Goal: Information Seeking & Learning: Learn about a topic

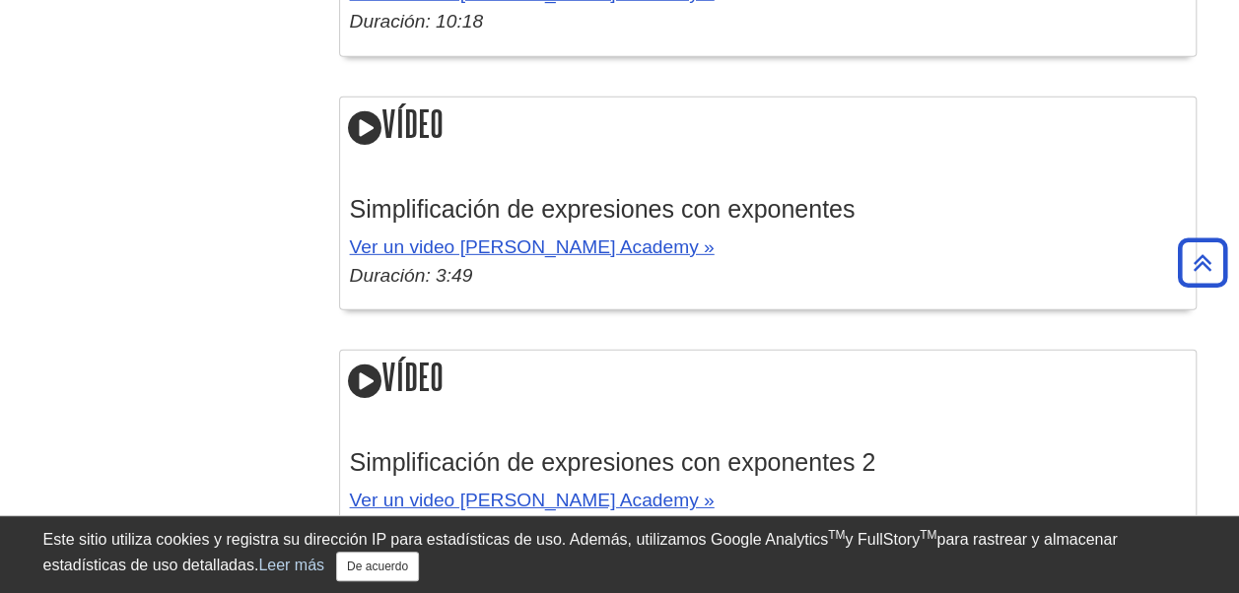
scroll to position [2831, 0]
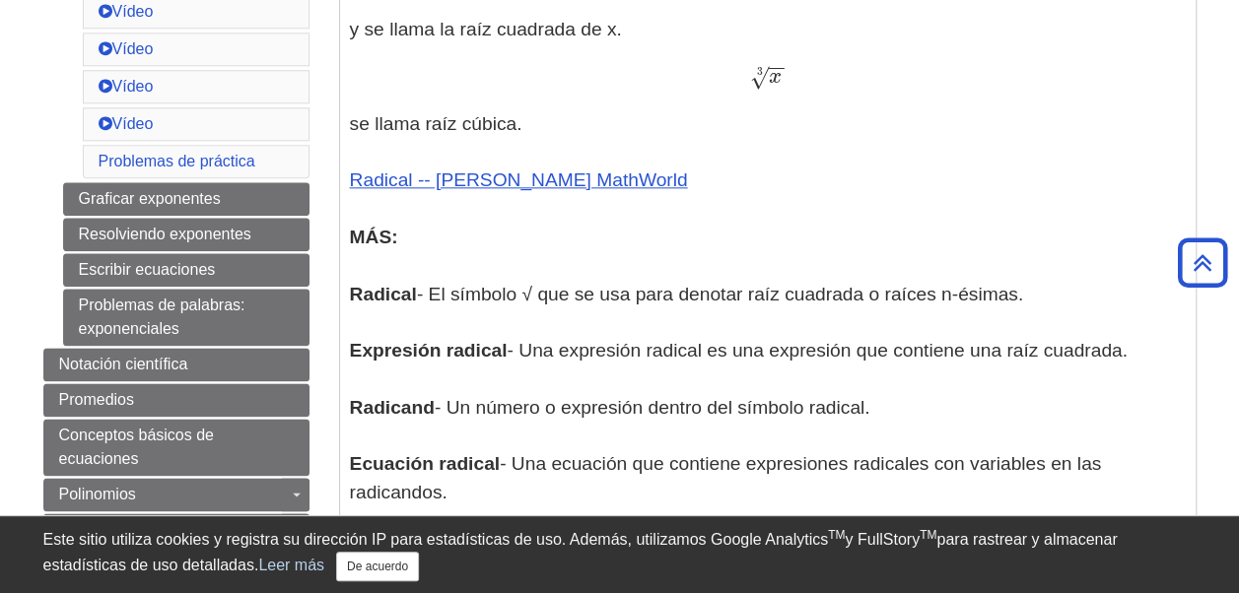
scroll to position [1084, 0]
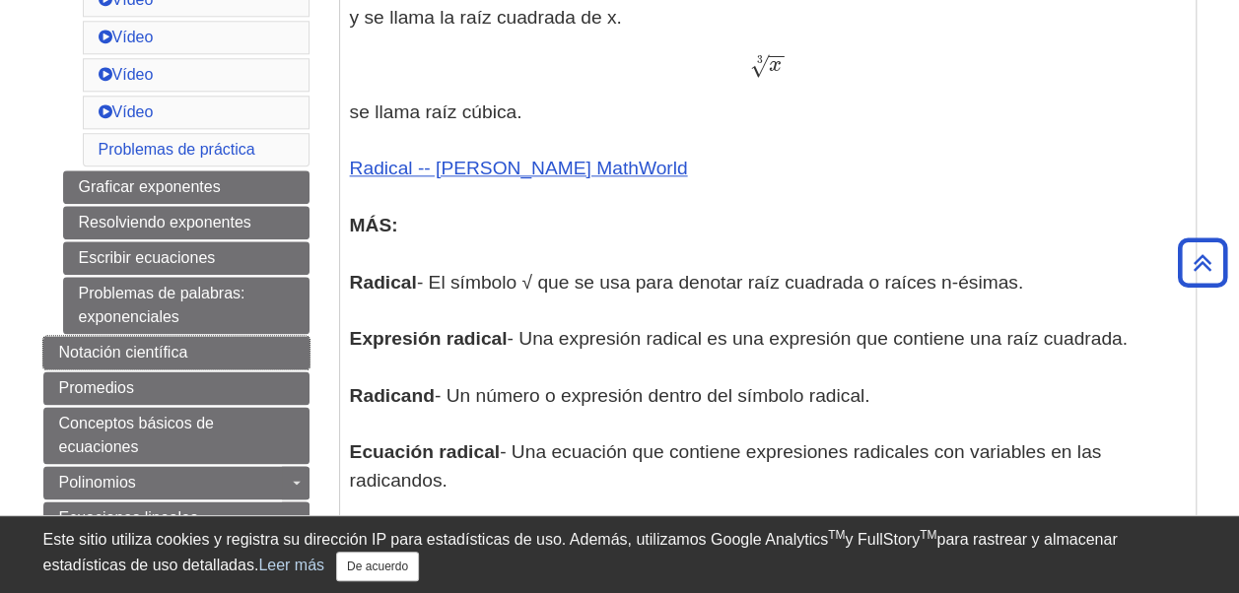
click at [242, 339] on link "Notación científica" at bounding box center [176, 353] width 266 height 34
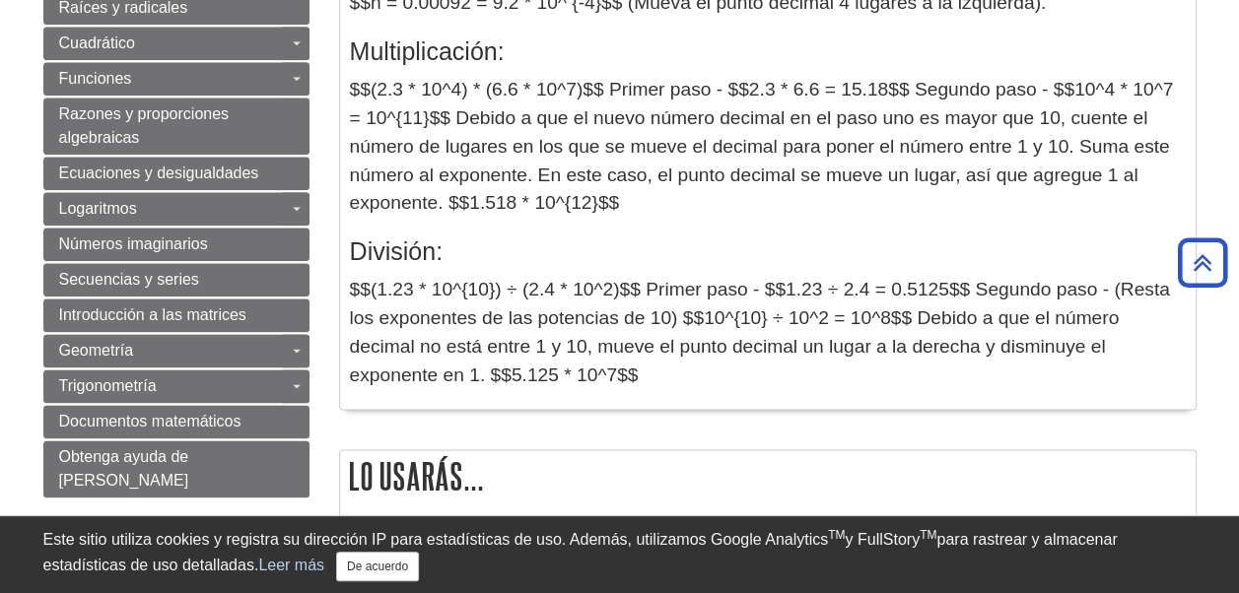
scroll to position [1084, 0]
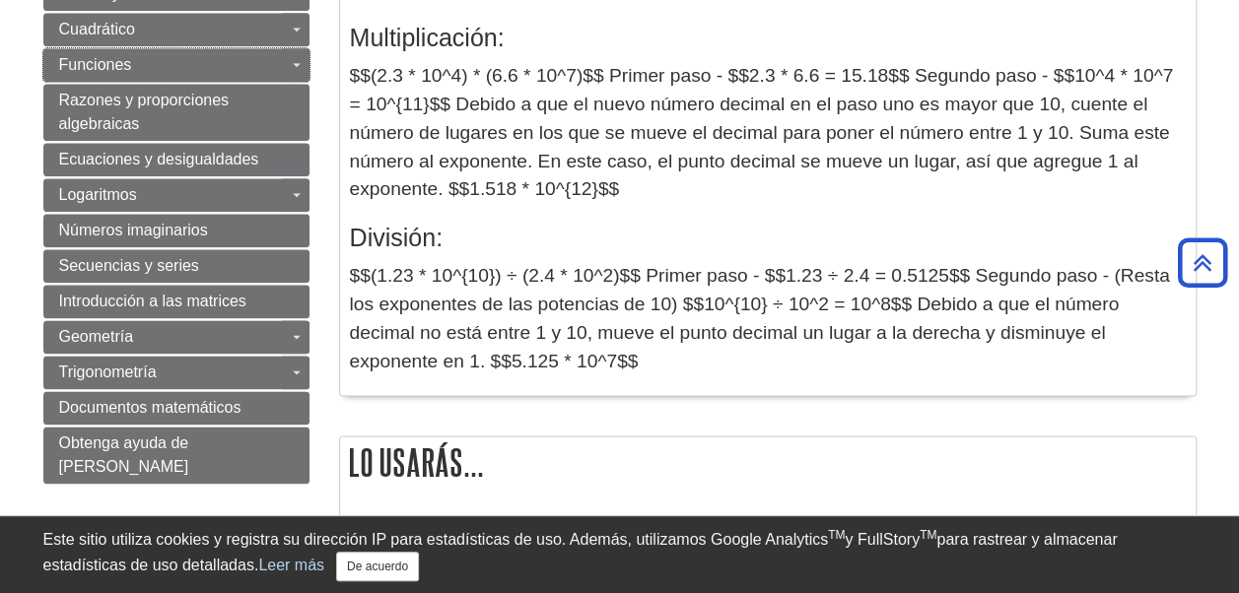
click at [124, 57] on span "Funciones" at bounding box center [95, 64] width 73 height 17
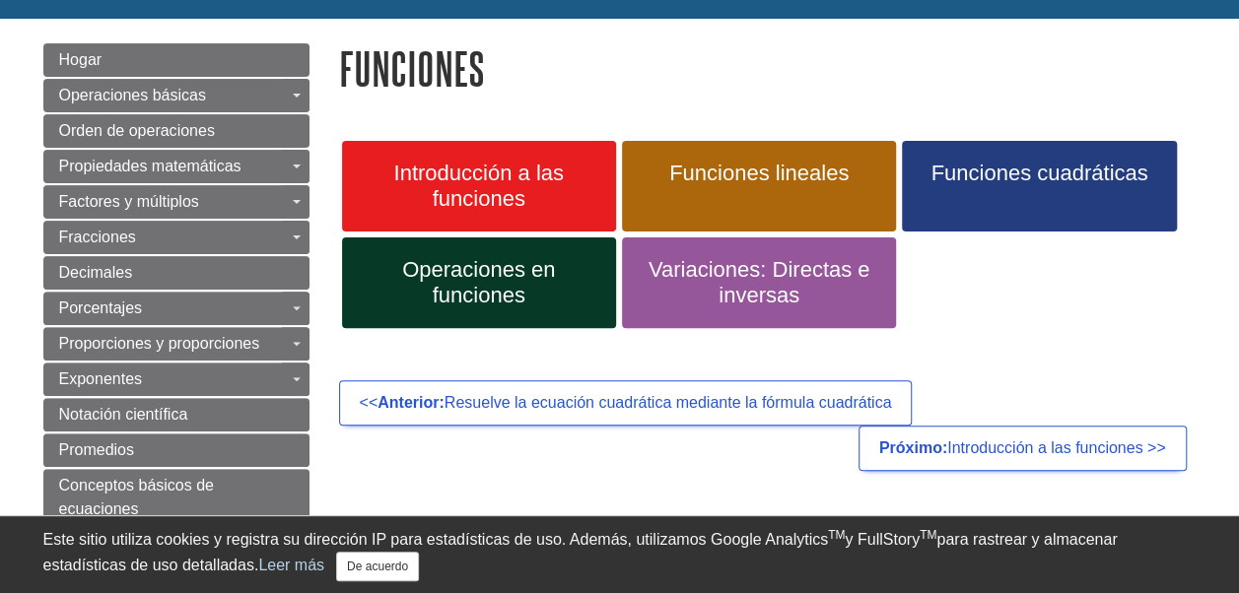
scroll to position [203, 0]
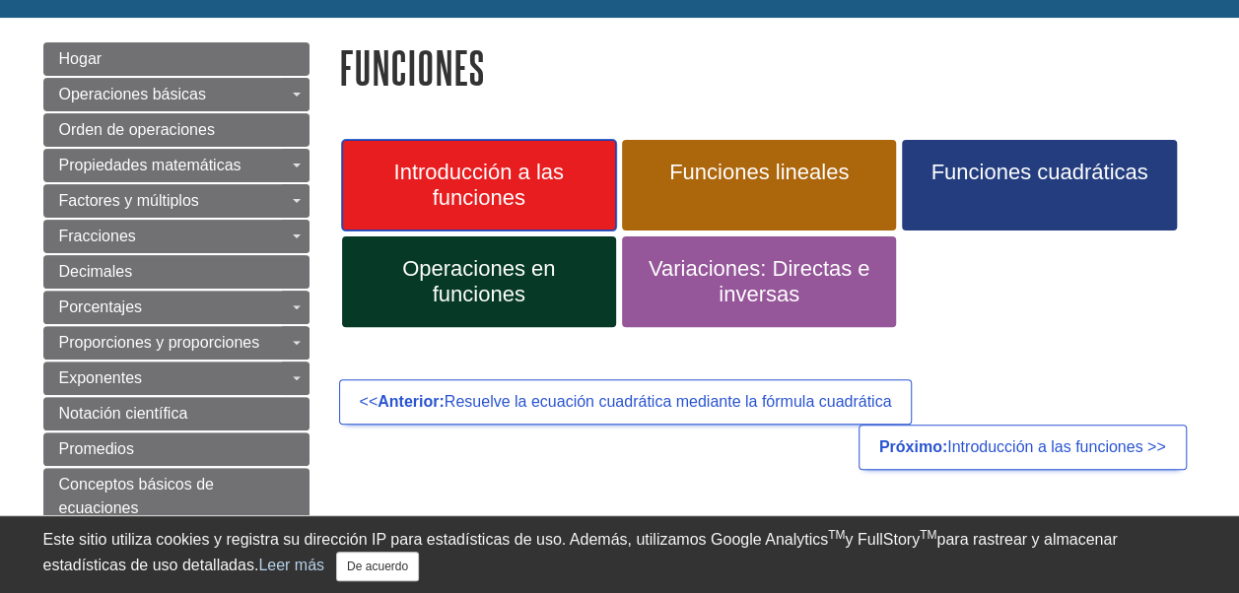
click at [461, 187] on span "Introducción a las funciones" at bounding box center [479, 185] width 244 height 51
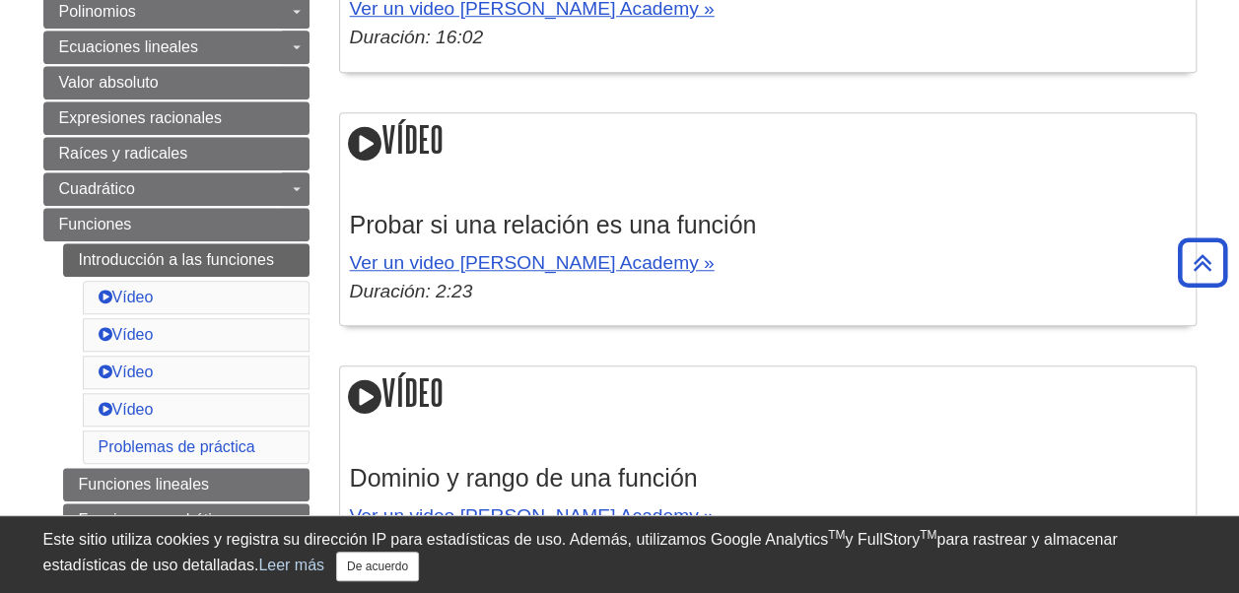
scroll to position [676, 0]
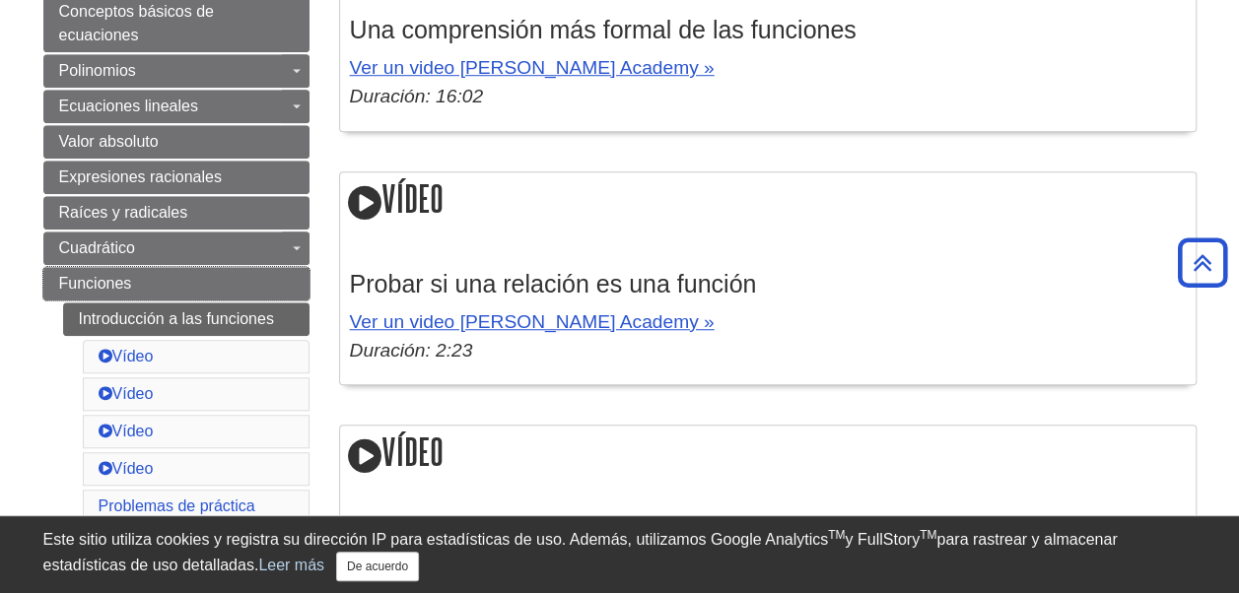
click at [272, 281] on link "Funciones" at bounding box center [176, 284] width 266 height 34
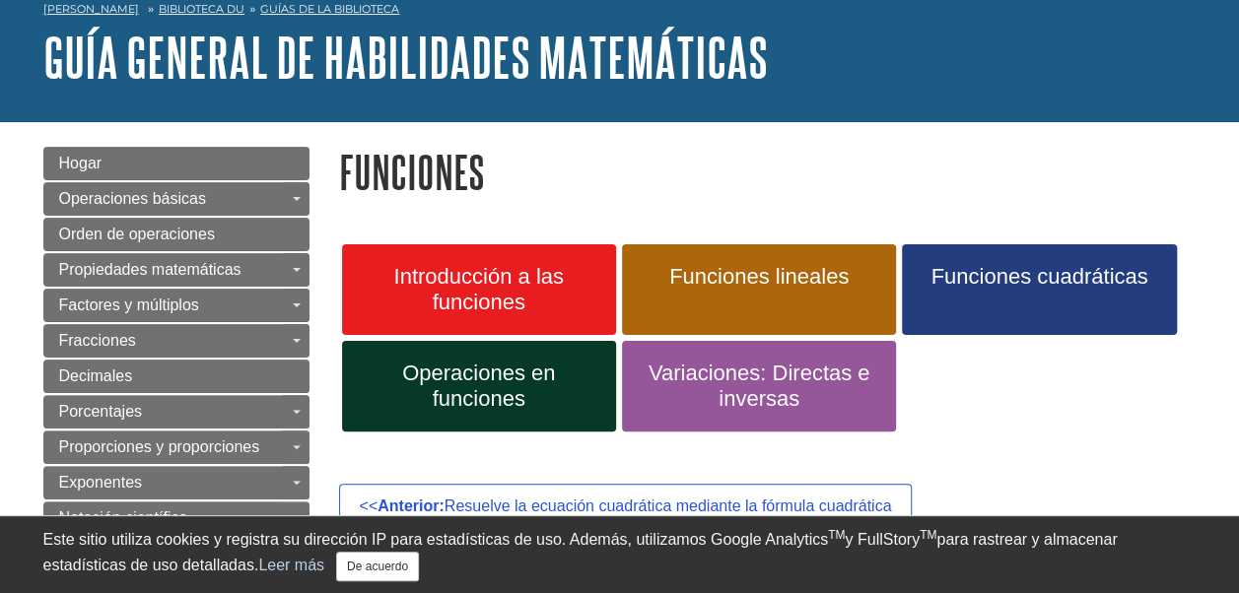
scroll to position [151, 0]
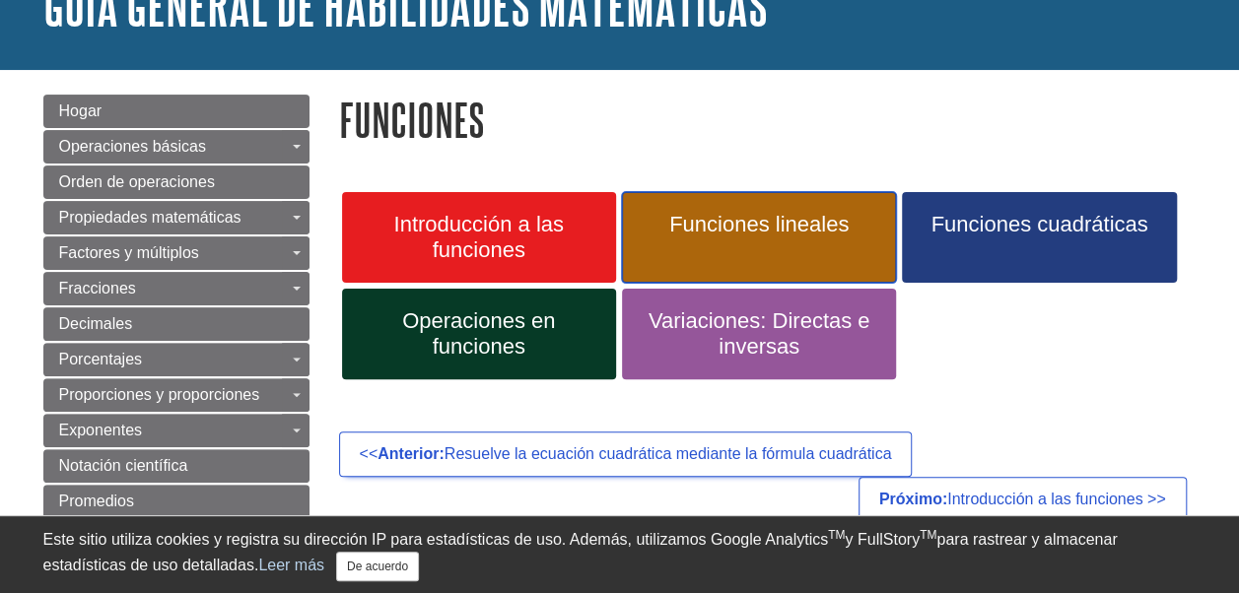
click at [765, 222] on span "Funciones lineales" at bounding box center [759, 225] width 244 height 26
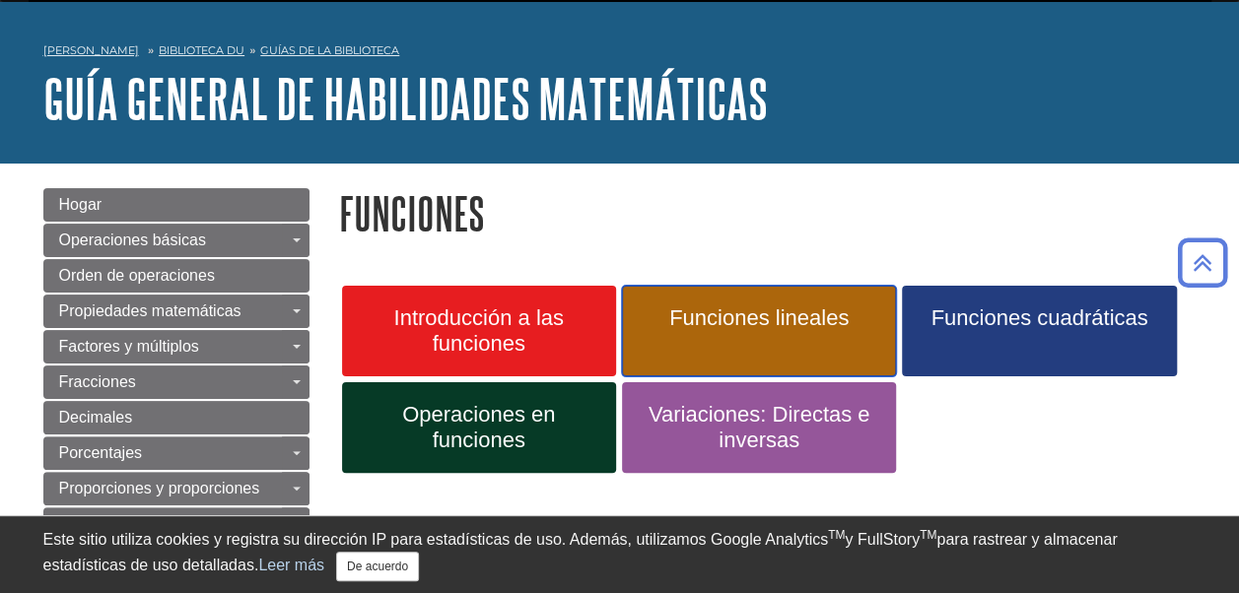
scroll to position [0, 0]
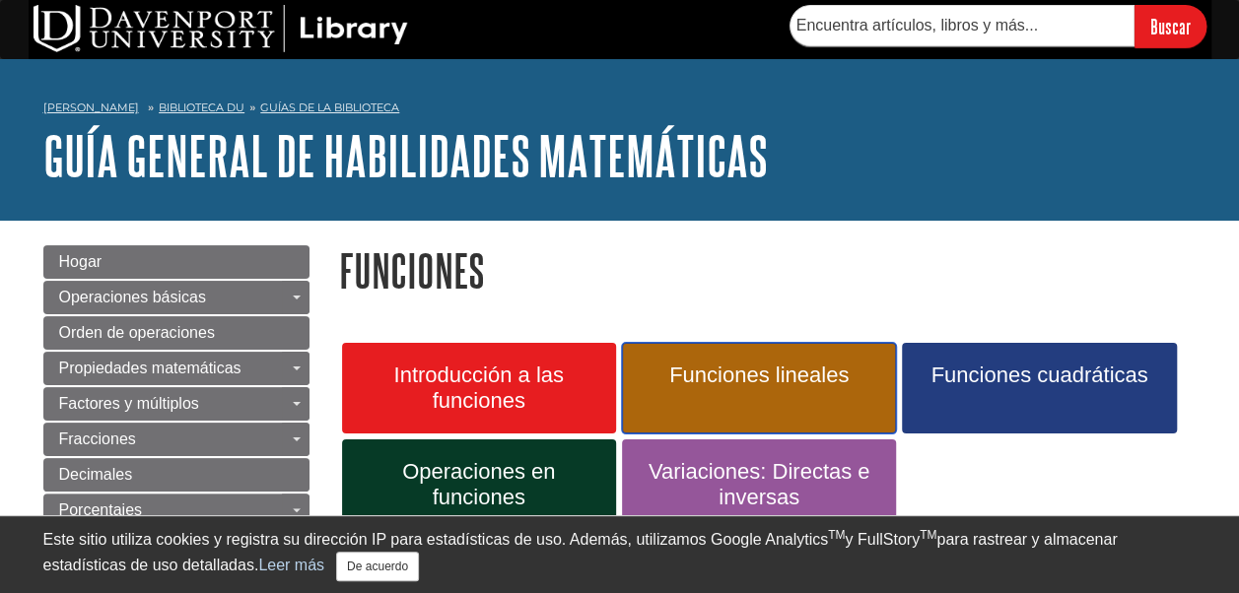
click at [713, 356] on link "Funciones lineales" at bounding box center [759, 388] width 274 height 91
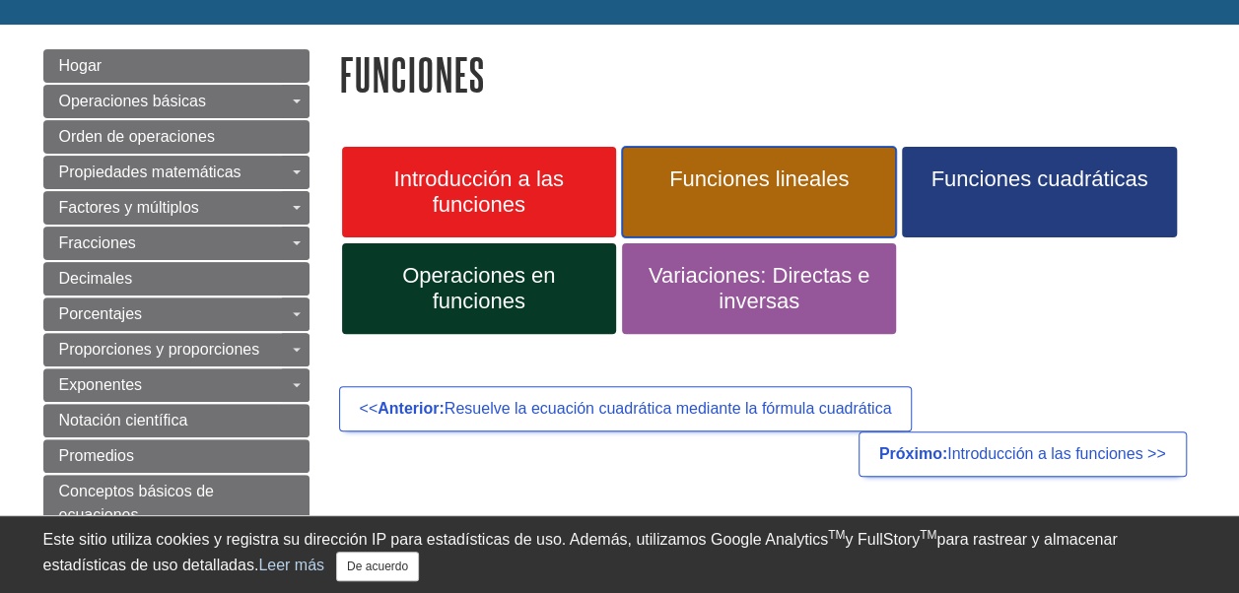
scroll to position [210, 0]
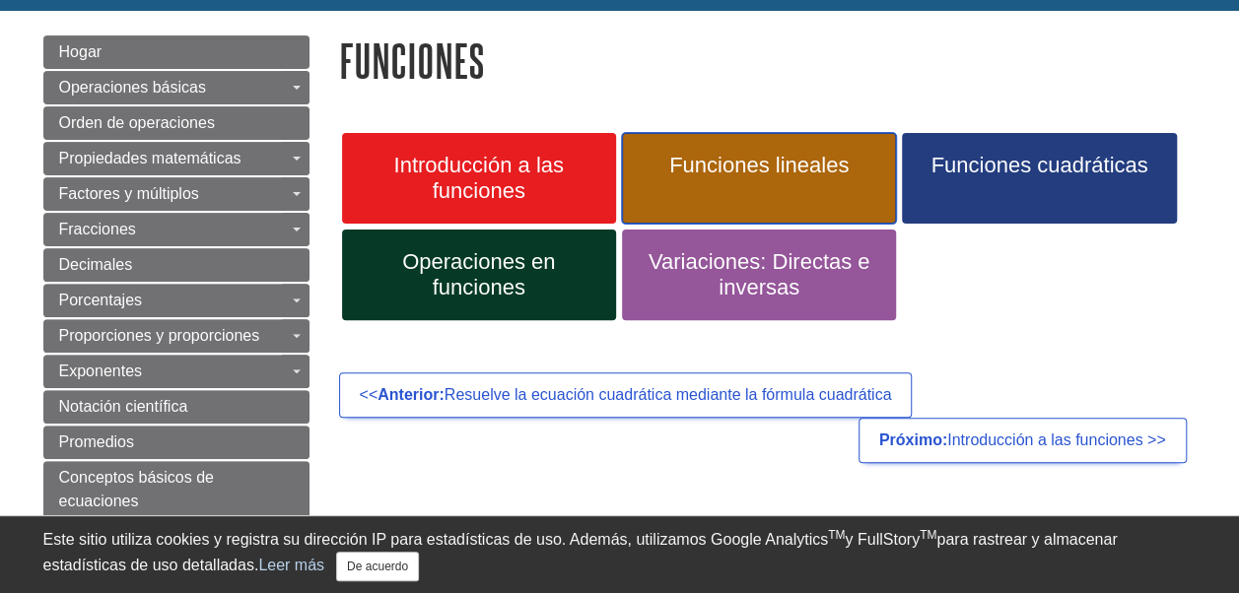
click at [767, 160] on span "Funciones lineales" at bounding box center [759, 166] width 244 height 26
click at [767, 162] on span "Funciones lineales" at bounding box center [759, 166] width 244 height 26
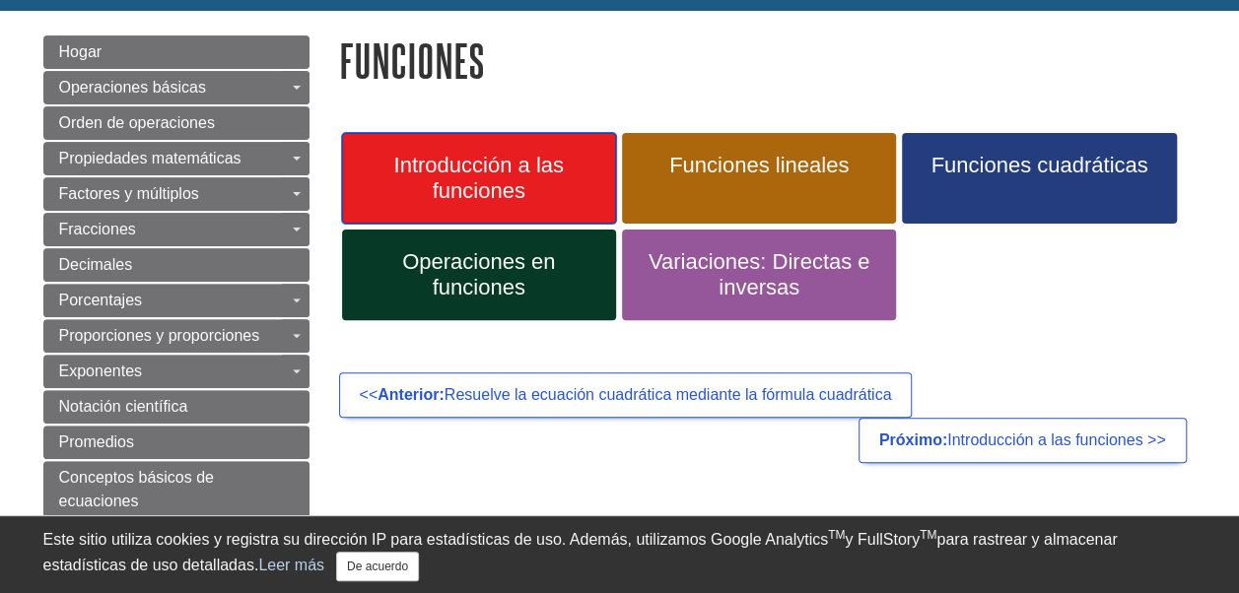
click at [440, 185] on span "Introducción a las funciones" at bounding box center [479, 178] width 244 height 51
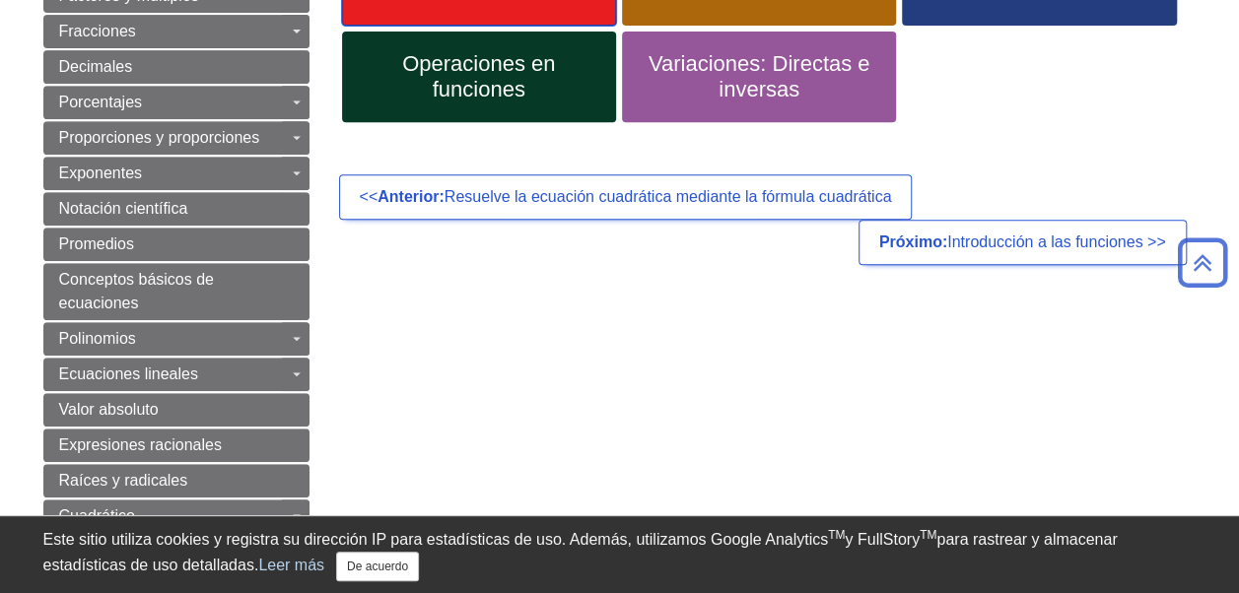
scroll to position [361, 0]
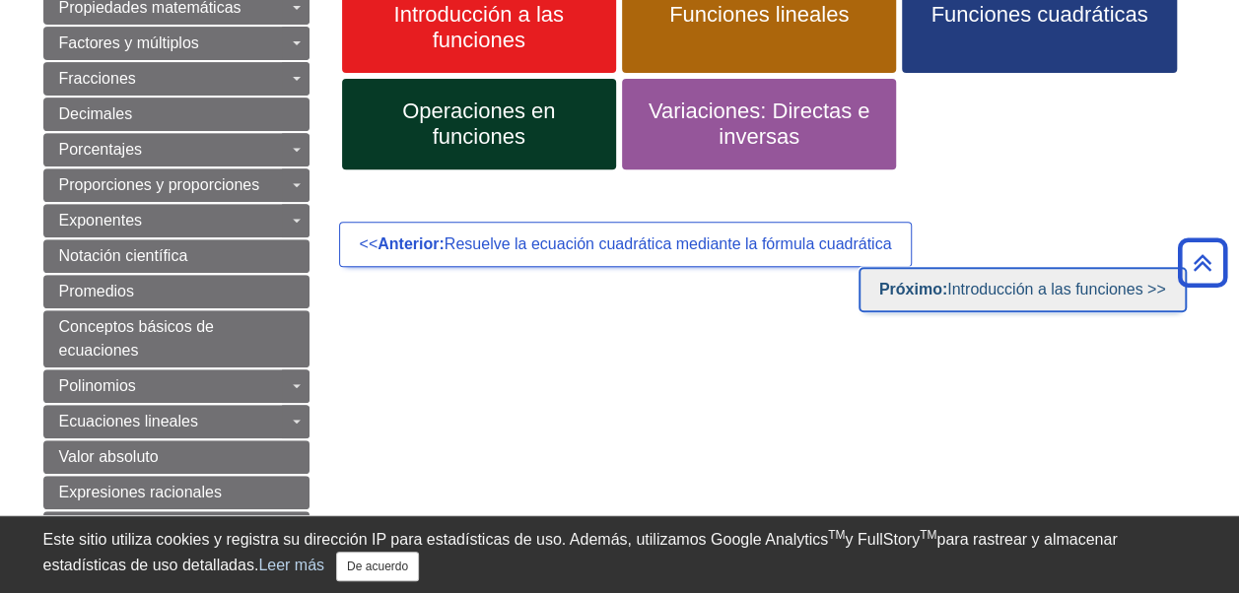
click at [1096, 306] on link "Próximo: Introducción a las funciones >>" at bounding box center [1022, 289] width 328 height 45
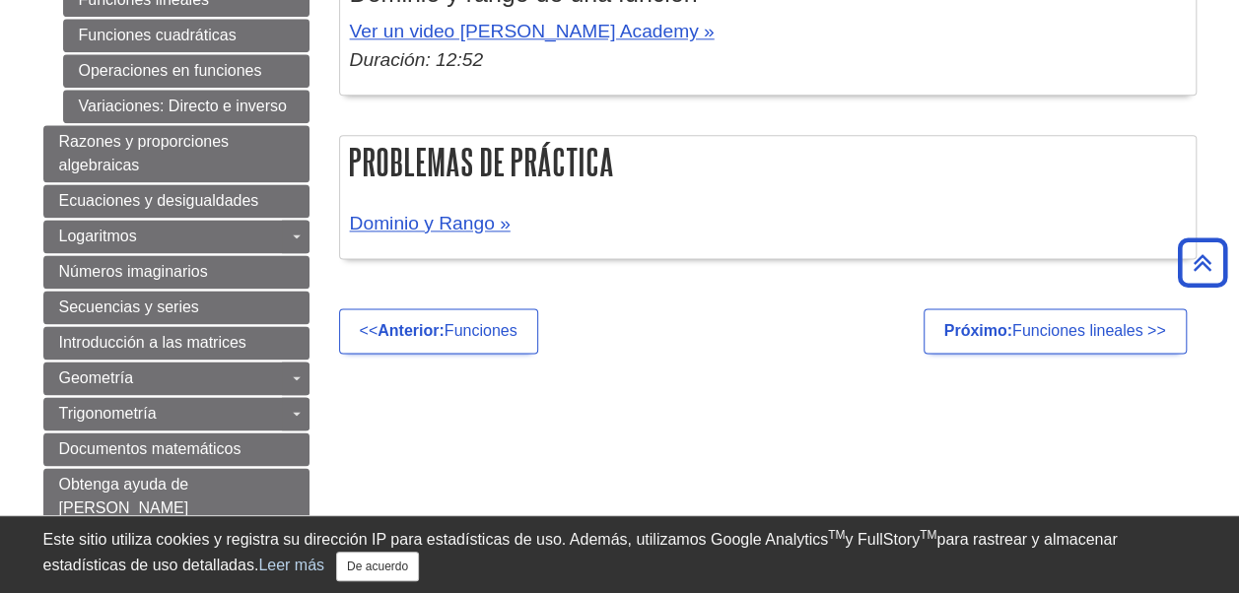
scroll to position [1255, 0]
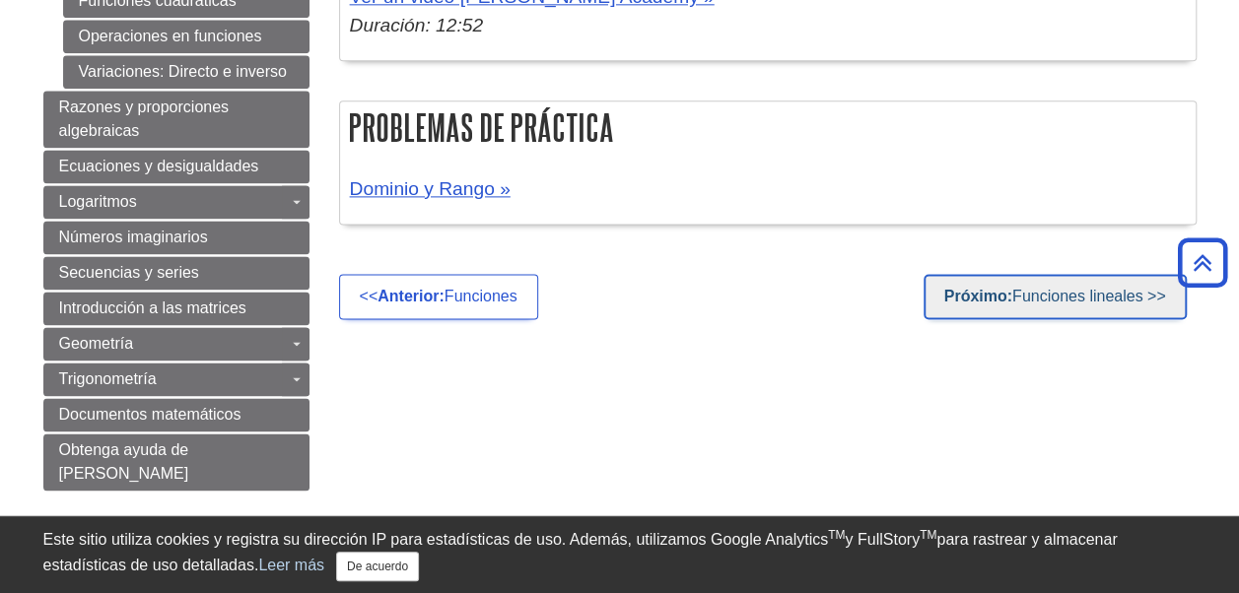
click at [1015, 297] on link "Próximo: Funciones lineales >>" at bounding box center [1054, 296] width 263 height 45
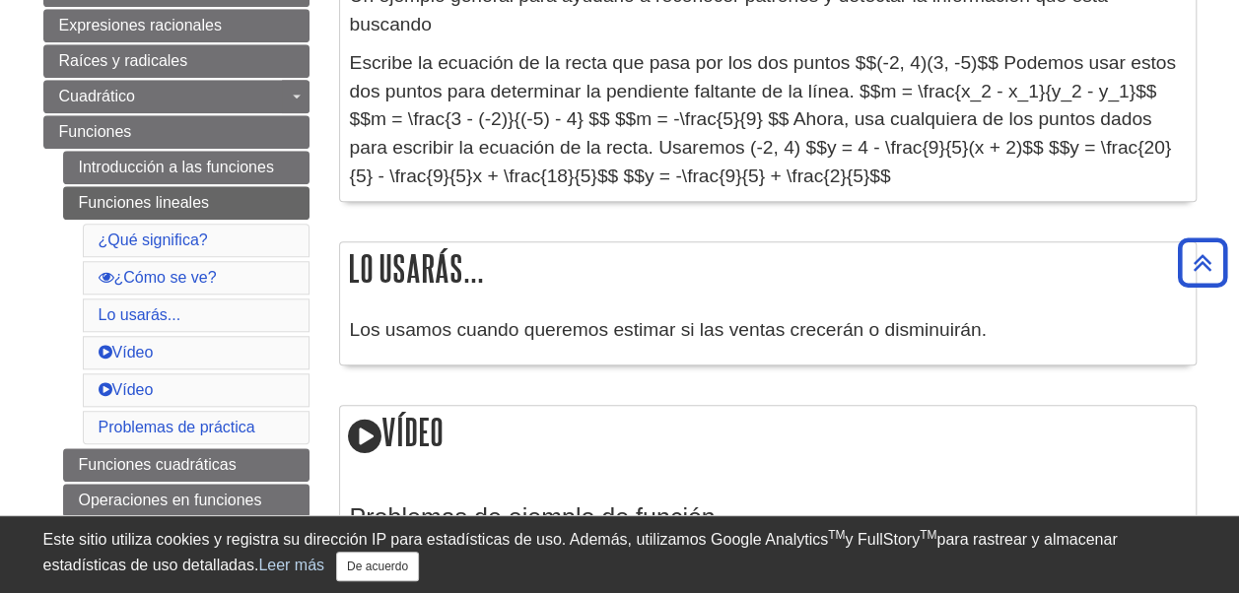
scroll to position [834, 0]
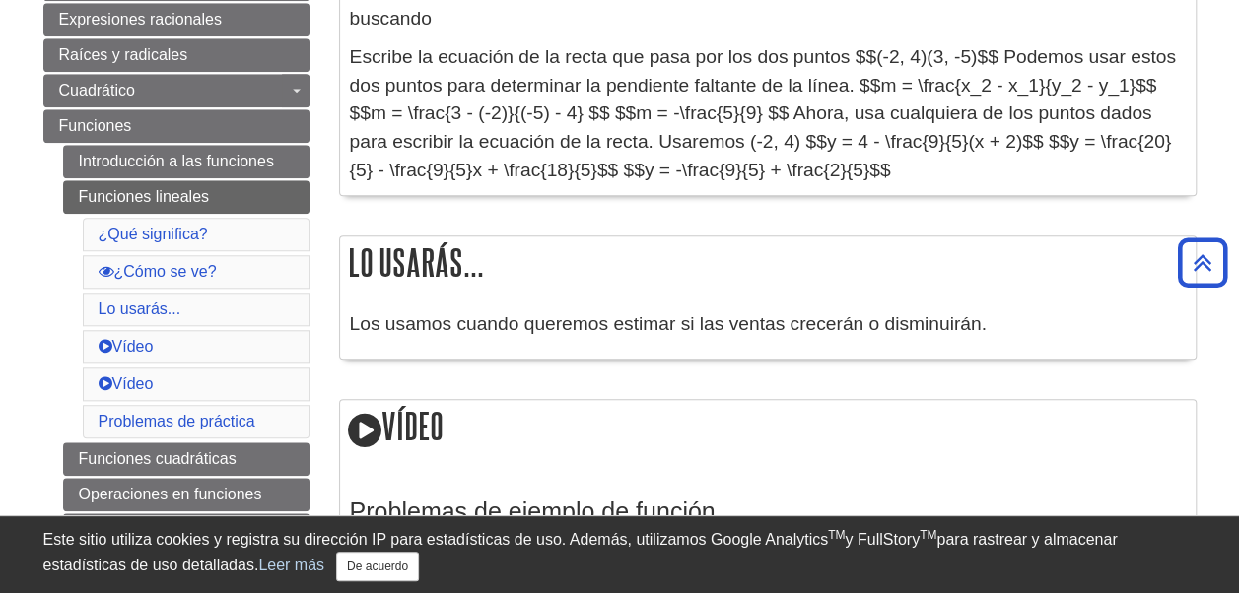
click at [806, 349] on div "Los usamos cuando queremos estimar si las ventas crecerán o disminuirán." at bounding box center [767, 330] width 855 height 58
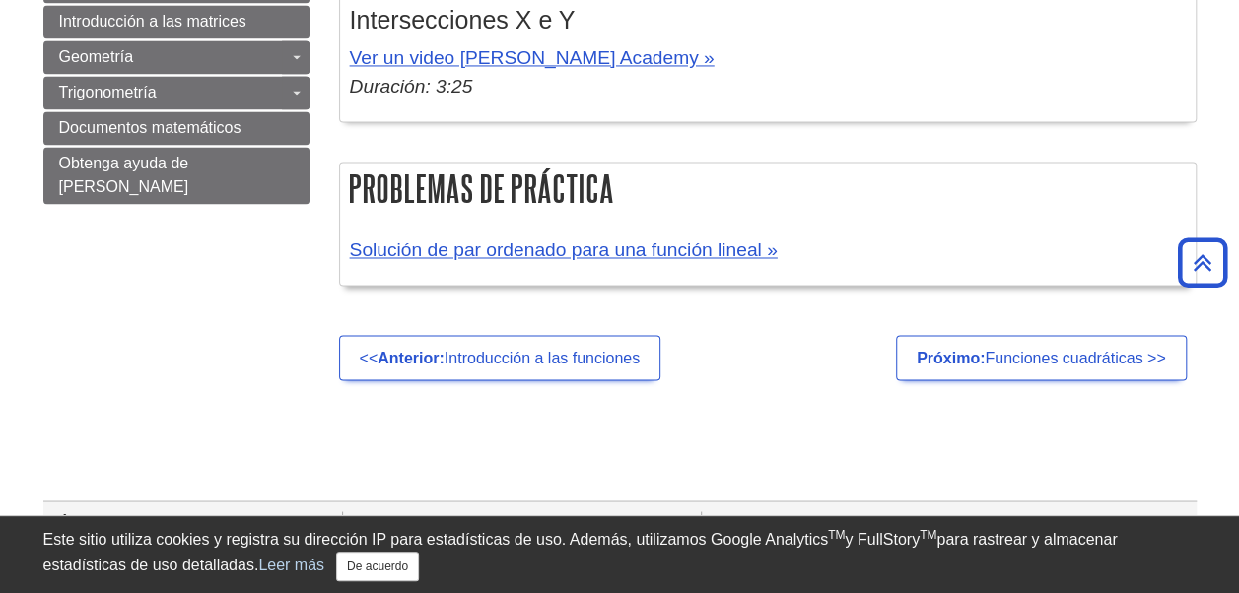
scroll to position [1721, 0]
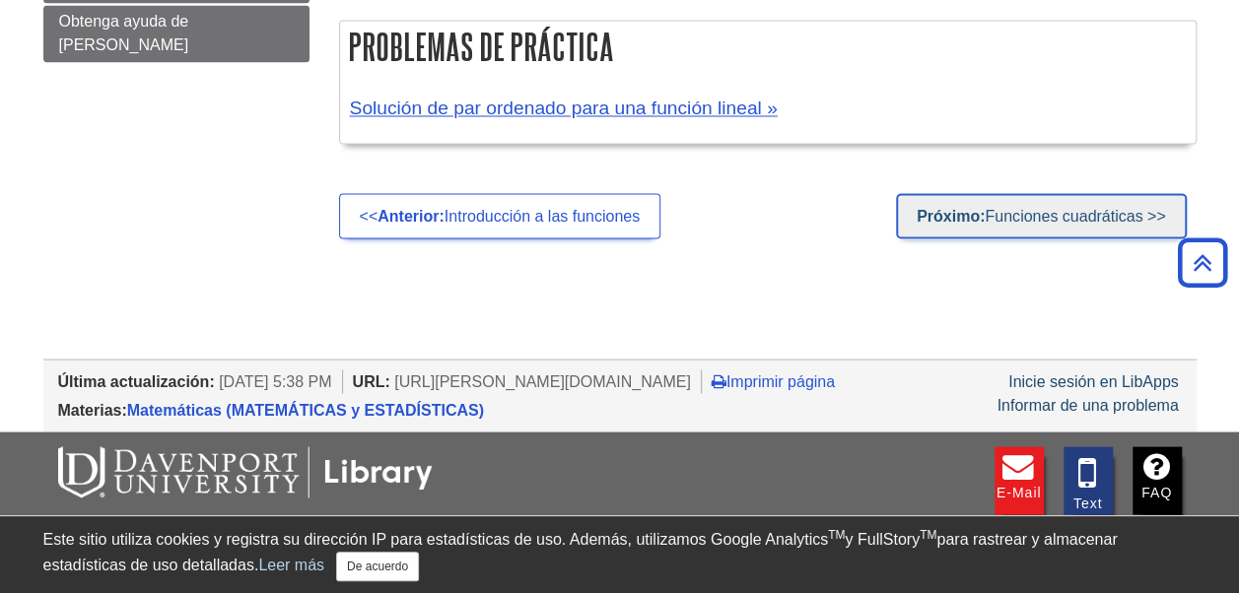
click at [1027, 215] on link "Próximo: Funciones cuadráticas >>" at bounding box center [1041, 215] width 291 height 45
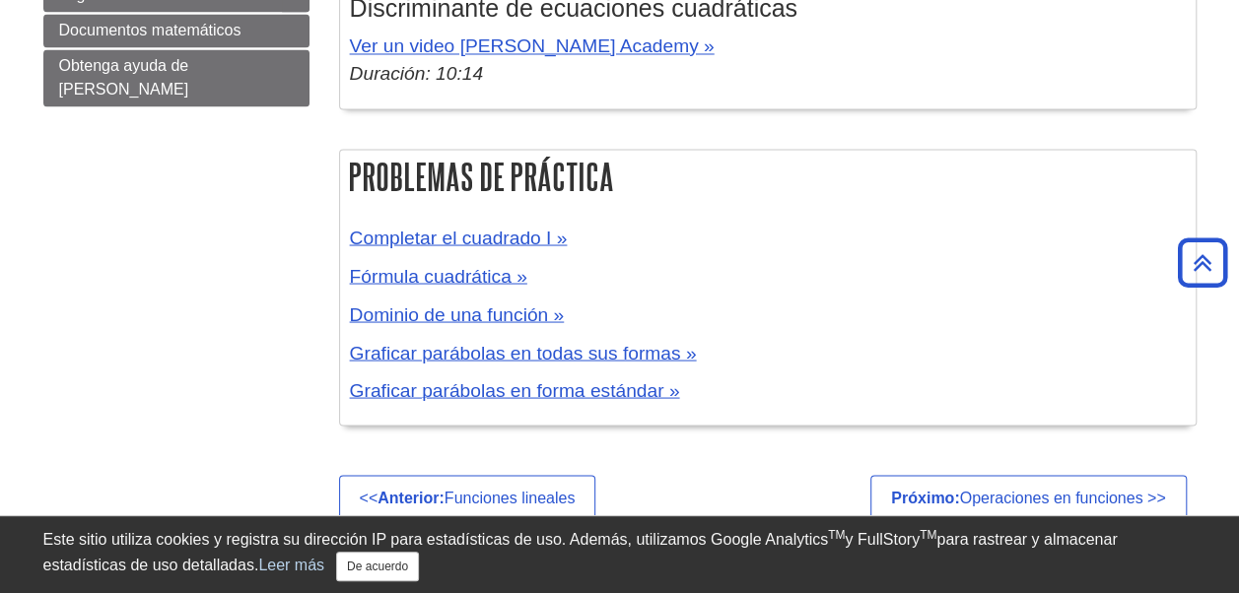
scroll to position [1905, 0]
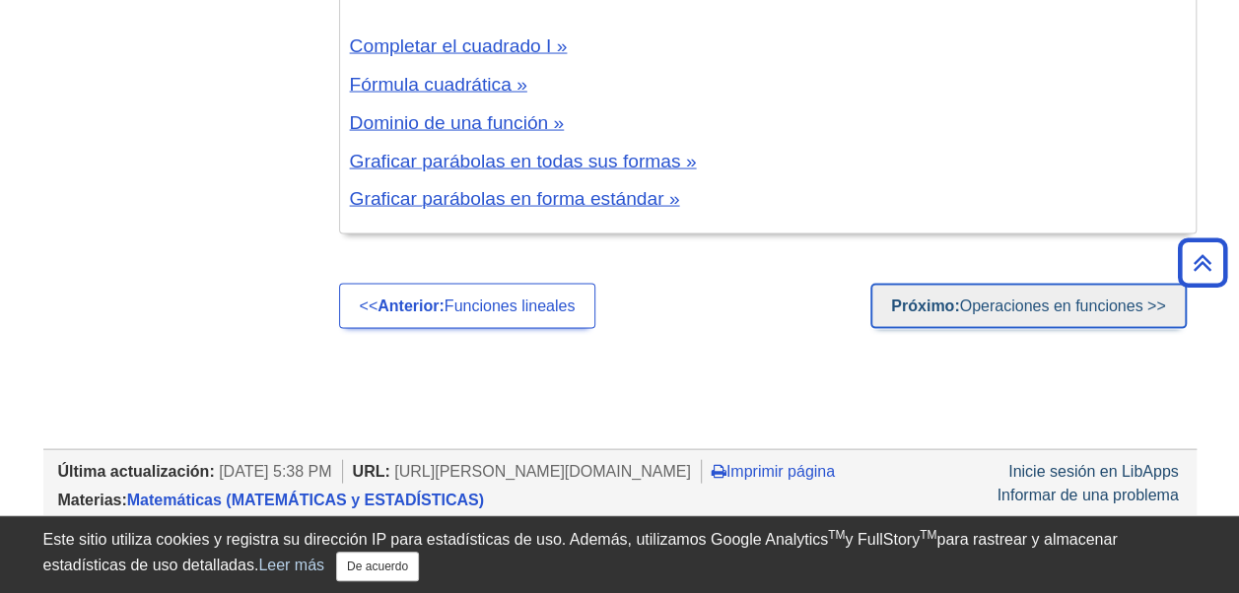
click at [917, 311] on link "Próximo: Operaciones en funciones >>" at bounding box center [1027, 306] width 315 height 45
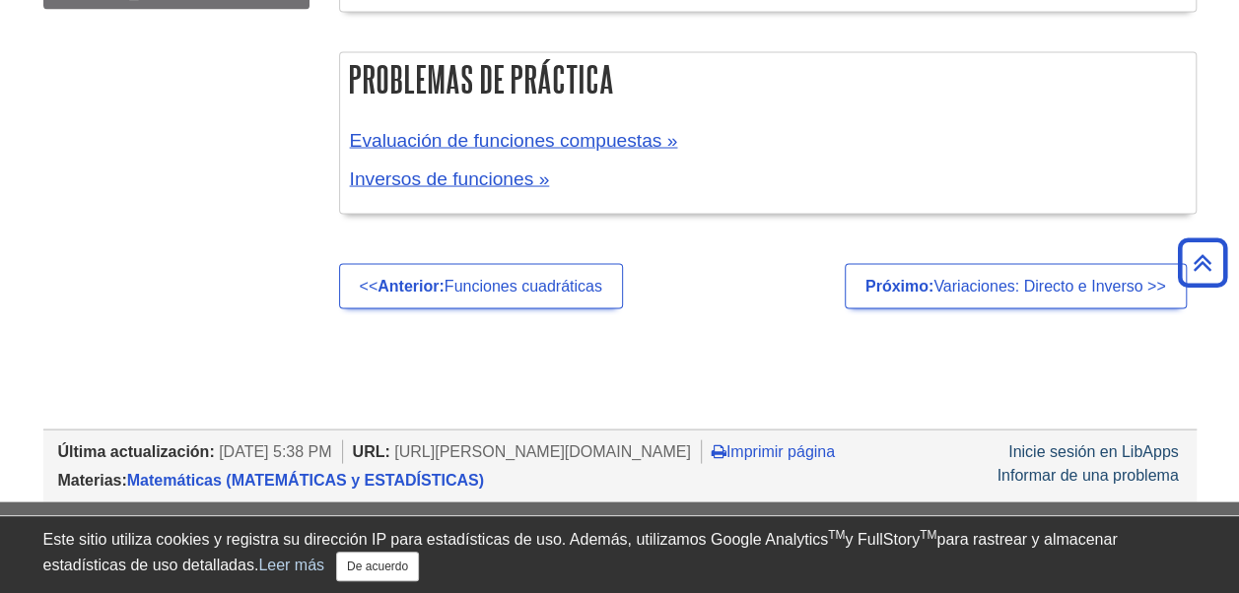
scroll to position [1819, 0]
